Goal: Navigation & Orientation: Go to known website

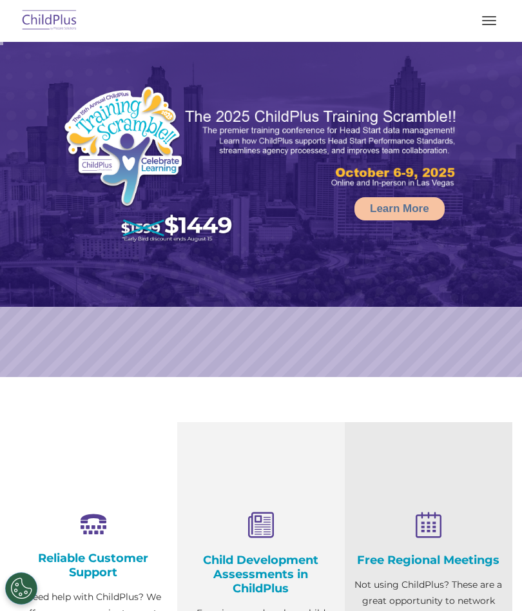
select select "MEDIUM"
click at [484, 19] on button "button" at bounding box center [488, 20] width 27 height 21
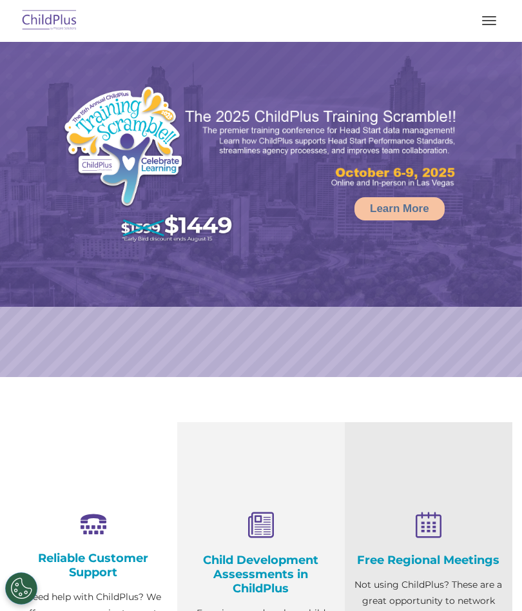
select select "MEDIUM"
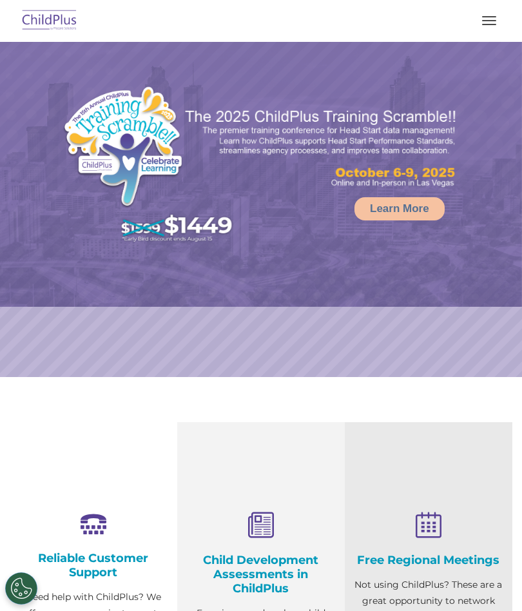
select select "MEDIUM"
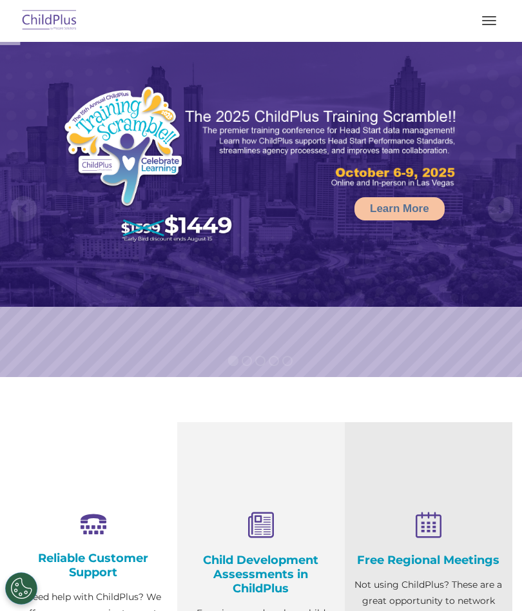
click at [477, 28] on button "button" at bounding box center [488, 20] width 27 height 21
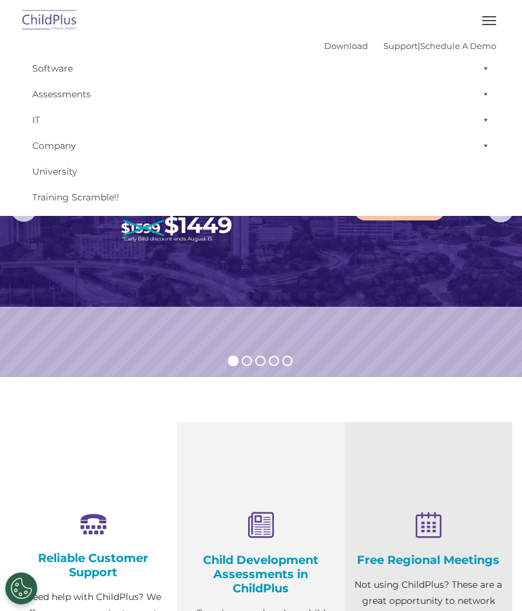
click at [481, 17] on button "button" at bounding box center [488, 20] width 27 height 21
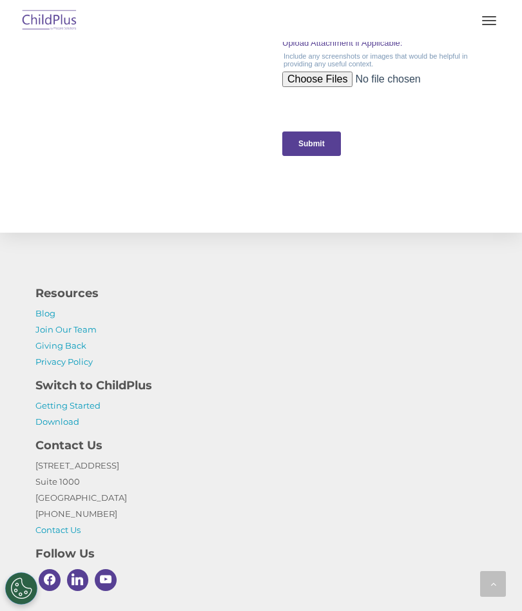
scroll to position [1441, 0]
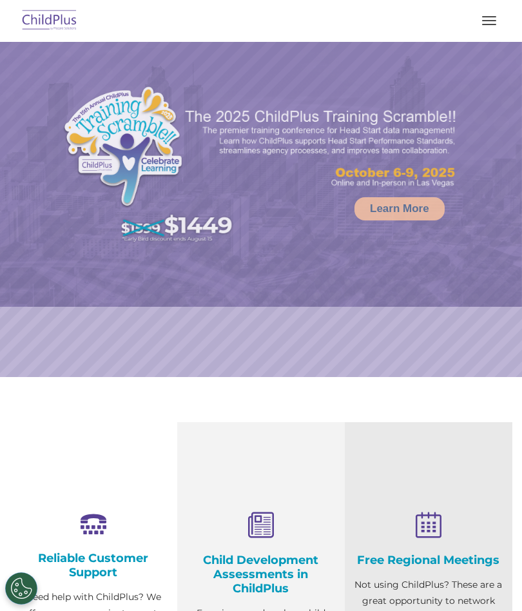
select select "MEDIUM"
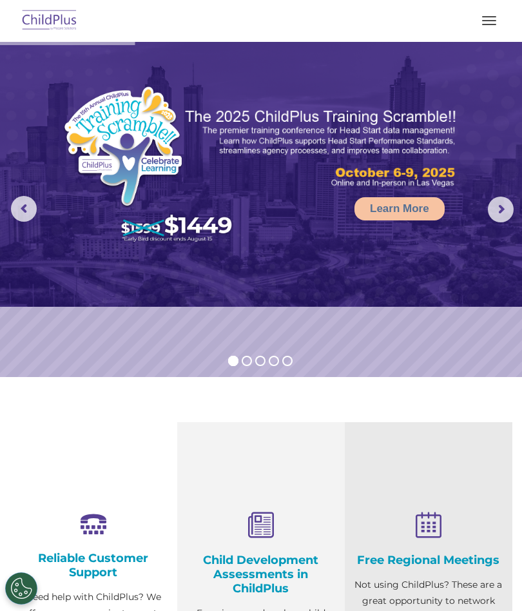
click at [64, 27] on img at bounding box center [49, 21] width 61 height 30
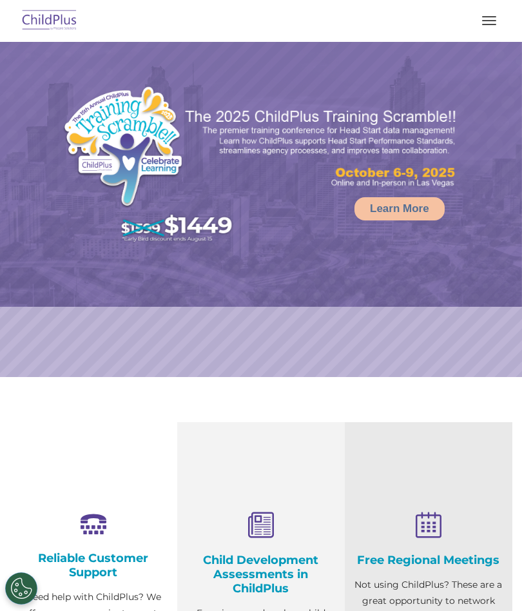
select select "MEDIUM"
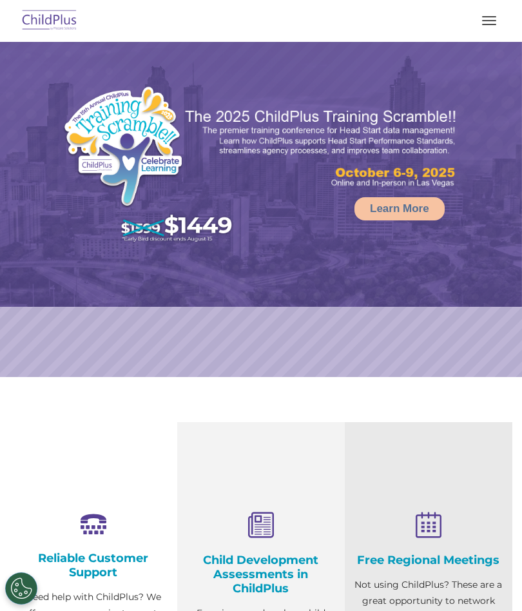
select select "MEDIUM"
